Goal: Information Seeking & Learning: Learn about a topic

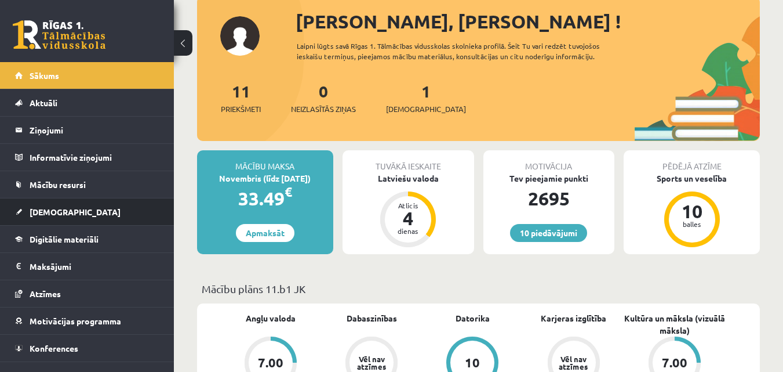
scroll to position [58, 0]
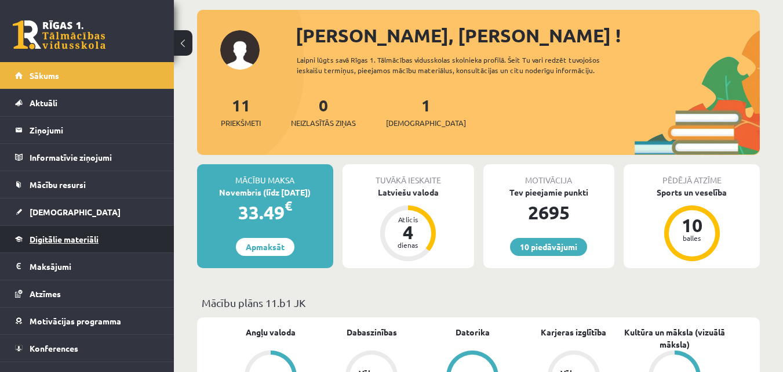
click at [122, 234] on link "Digitālie materiāli" at bounding box center [87, 239] width 144 height 27
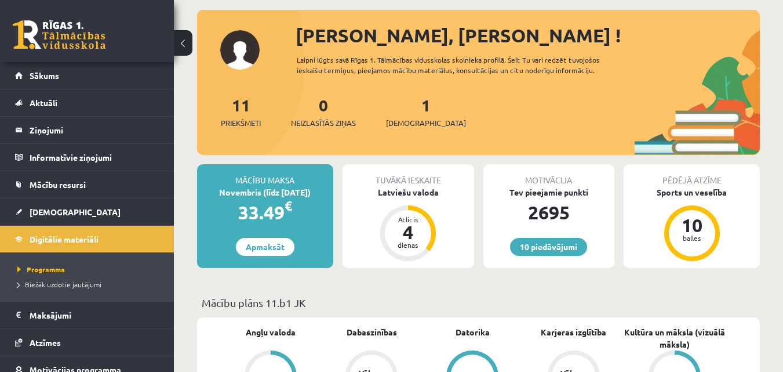
drag, startPoint x: 760, startPoint y: 205, endPoint x: 486, endPoint y: 140, distance: 280.6
click at [486, 140] on div "11 Priekšmeti 0 Neizlasītās ziņas 1 Ieskaites" at bounding box center [478, 124] width 563 height 62
click at [147, 239] on link "Digitālie materiāli" at bounding box center [87, 239] width 144 height 27
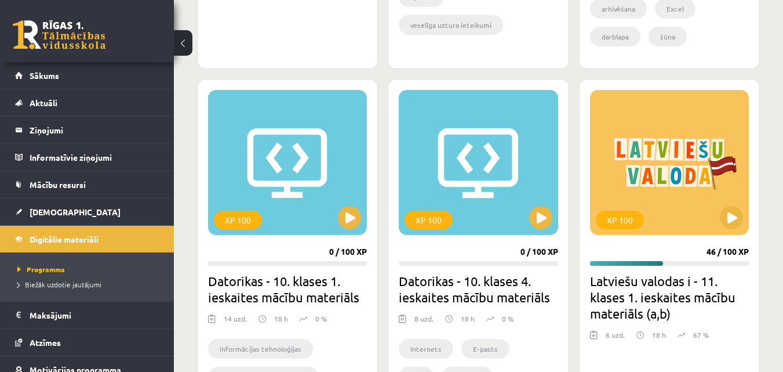
scroll to position [986, 0]
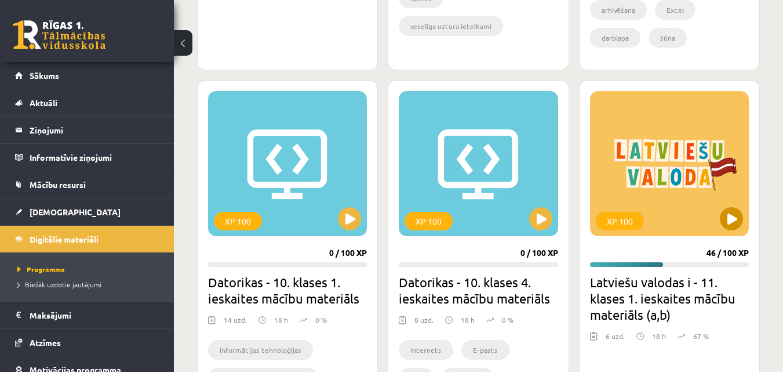
click at [743, 228] on div "XP 100" at bounding box center [669, 163] width 159 height 145
drag, startPoint x: 743, startPoint y: 228, endPoint x: 762, endPoint y: 235, distance: 20.4
click at [762, 235] on div "Mana statistika 456 Nopelnītie punkti 5 Apgūtās tēmas 39 Izpildīti uzdevumi 77 …" at bounding box center [478, 180] width 609 height 2242
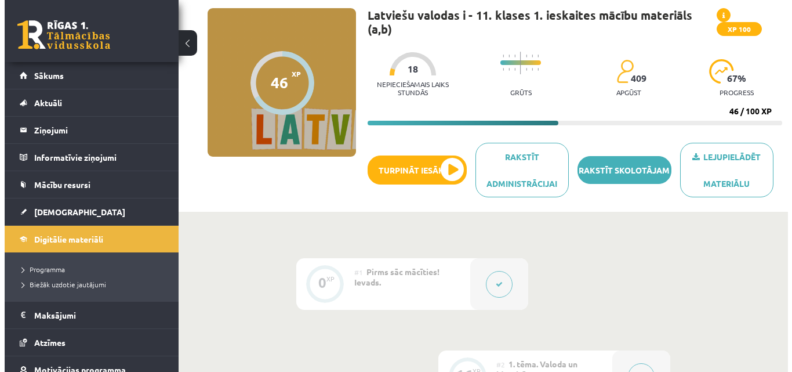
scroll to position [232, 0]
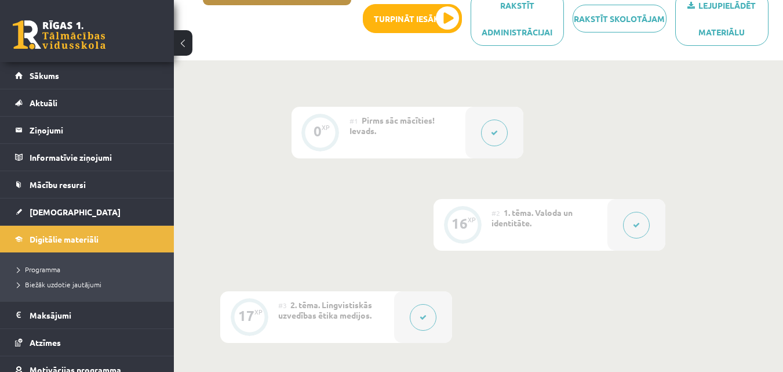
click at [637, 210] on div at bounding box center [637, 225] width 58 height 52
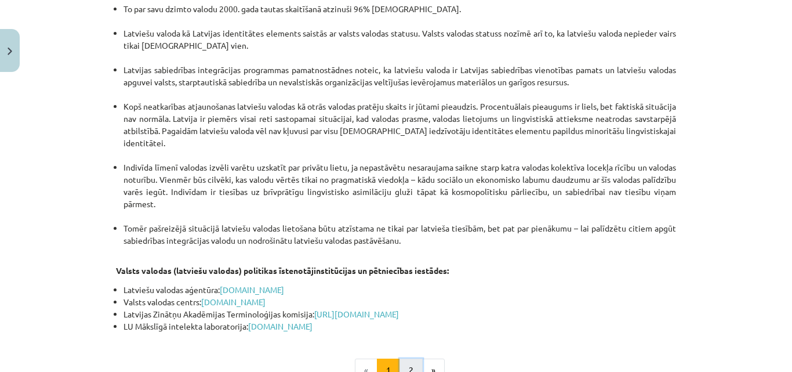
click at [401, 358] on button "2" at bounding box center [411, 369] width 23 height 23
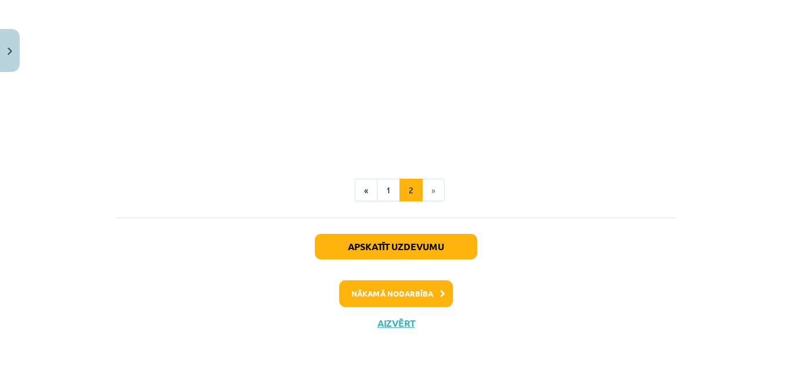
scroll to position [1349, 0]
click at [364, 293] on button "Nākamā nodarbība" at bounding box center [396, 293] width 114 height 27
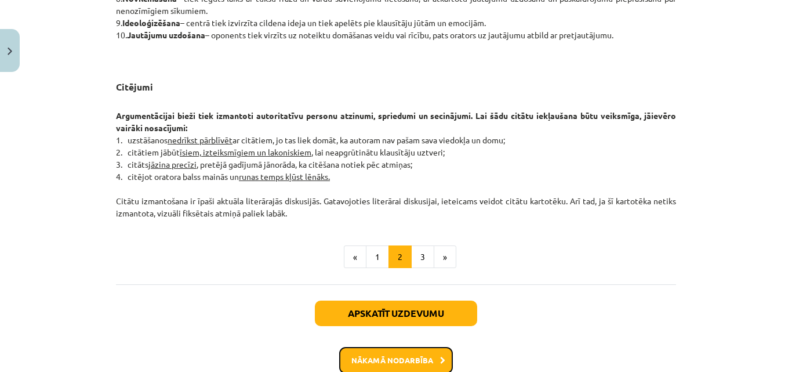
scroll to position [1022, 0]
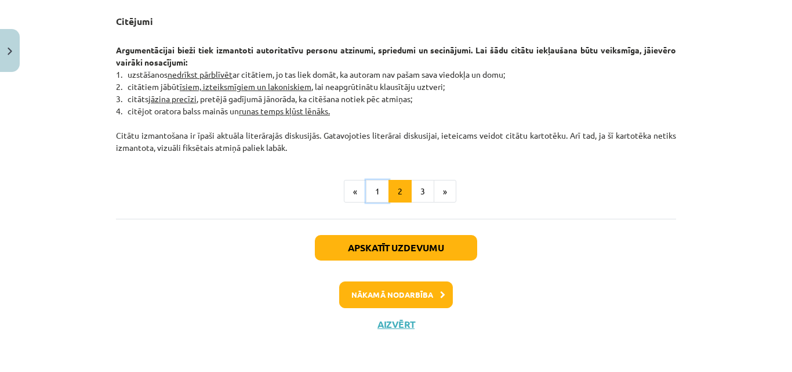
click at [372, 188] on button "1" at bounding box center [377, 191] width 23 height 23
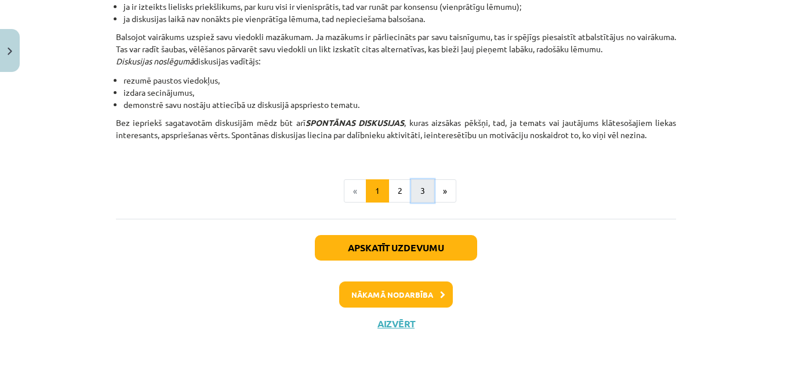
click at [417, 196] on button "3" at bounding box center [422, 190] width 23 height 23
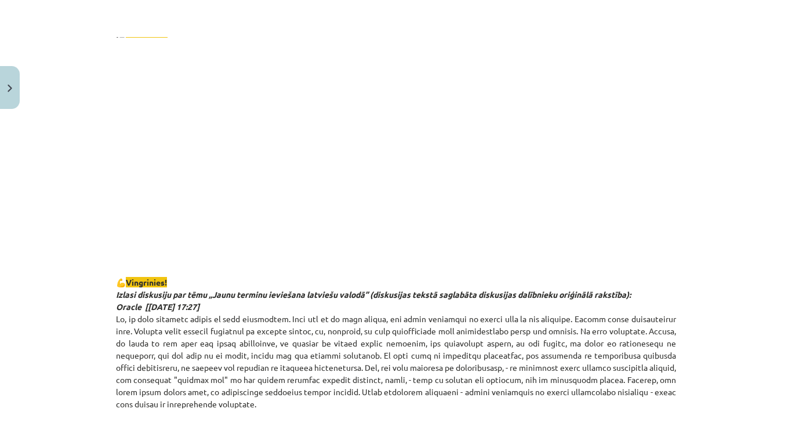
scroll to position [729, 0]
